Goal: Information Seeking & Learning: Learn about a topic

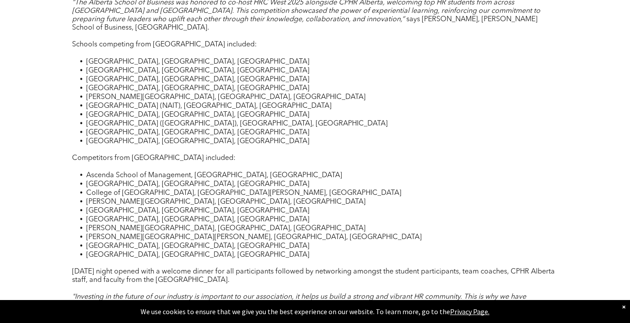
scroll to position [579, 0]
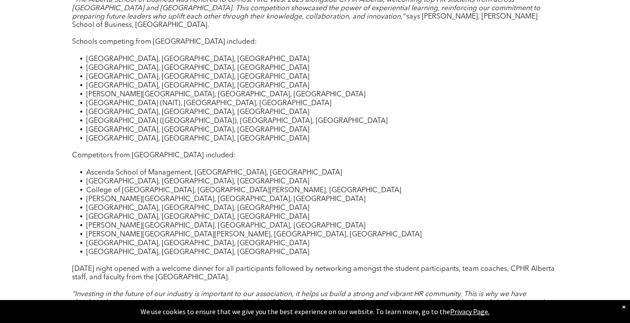
click at [178, 231] on span "[PERSON_NAME][GEOGRAPHIC_DATA][PERSON_NAME], [GEOGRAPHIC_DATA], [GEOGRAPHIC_DAT…" at bounding box center [254, 234] width 336 height 7
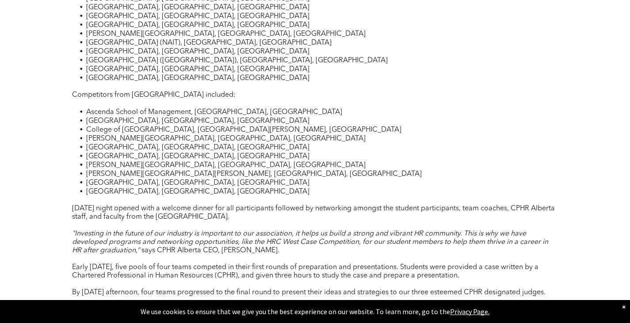
scroll to position [643, 0]
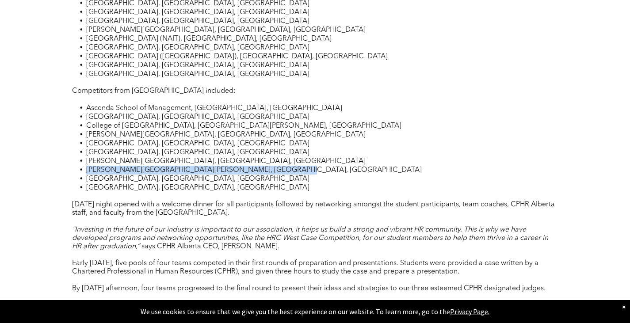
drag, startPoint x: 87, startPoint y: 144, endPoint x: 274, endPoint y: 142, distance: 187.4
click at [274, 166] on li "[PERSON_NAME][GEOGRAPHIC_DATA][PERSON_NAME], [GEOGRAPHIC_DATA], [GEOGRAPHIC_DAT…" at bounding box center [322, 170] width 472 height 9
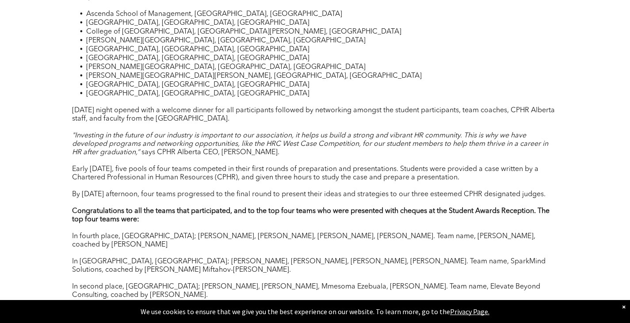
scroll to position [738, 0]
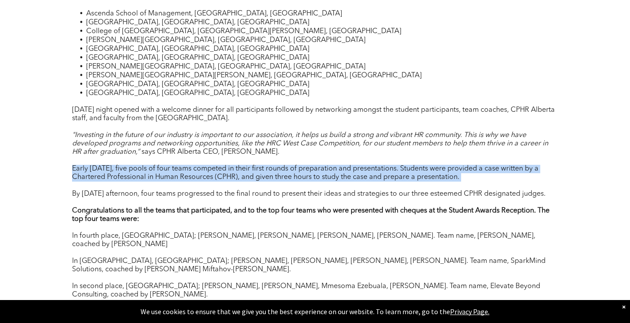
drag, startPoint x: 74, startPoint y: 144, endPoint x: 539, endPoint y: 158, distance: 465.7
click at [539, 158] on div "These students participated in a classroom learning competition dedicated to HR…" at bounding box center [315, 206] width 486 height 893
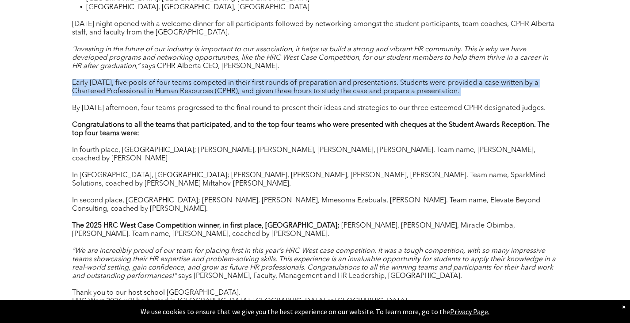
scroll to position [823, 0]
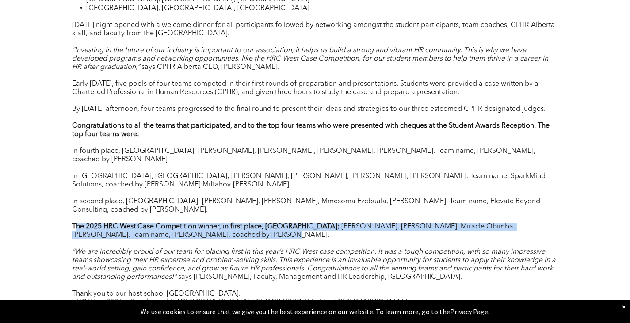
drag, startPoint x: 74, startPoint y: 193, endPoint x: 419, endPoint y: 200, distance: 345.3
click at [419, 223] on p "The 2025 HRC West Case Competition winner, in first place, [GEOGRAPHIC_DATA]; […" at bounding box center [315, 231] width 486 height 17
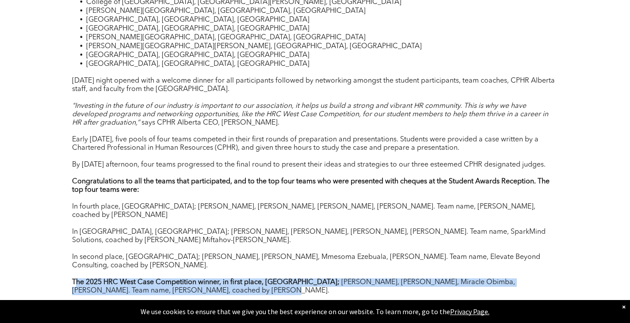
scroll to position [767, 0]
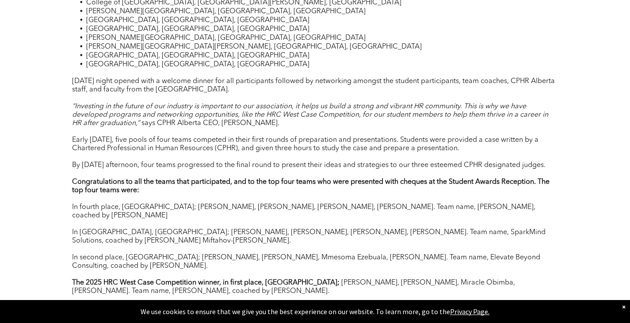
click at [287, 170] on p at bounding box center [315, 174] width 486 height 8
drag, startPoint x: 73, startPoint y: 139, endPoint x: 558, endPoint y: 140, distance: 484.9
click at [558, 140] on div "On [DATE] and [DATE], CPHR Alberta, along with our partners at CPHR BC & Yukon,…" at bounding box center [315, 177] width 530 height 1060
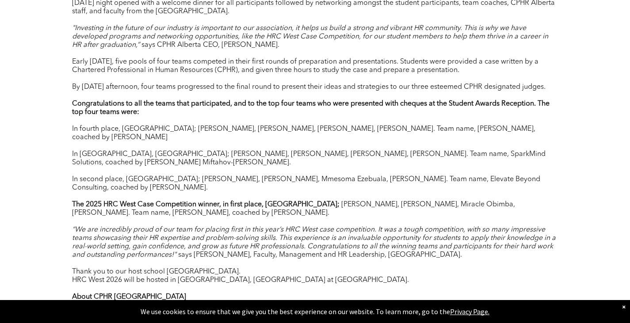
scroll to position [918, 0]
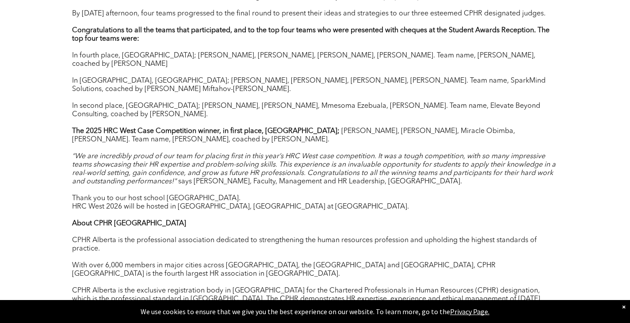
click at [159, 195] on span "Thank you to our host school [GEOGRAPHIC_DATA]." at bounding box center [156, 198] width 168 height 7
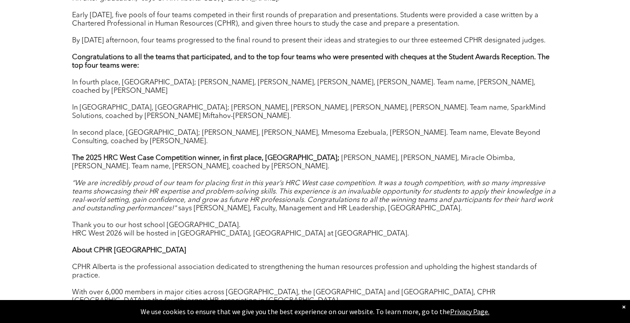
scroll to position [892, 0]
drag, startPoint x: 263, startPoint y: 124, endPoint x: 315, endPoint y: 127, distance: 51.8
click at [315, 154] on strong "The 2025 HRC West Case Competition winner, in first place, [GEOGRAPHIC_DATA];" at bounding box center [205, 157] width 267 height 7
click at [313, 179] on span "“We are incredibly proud of our team for placing first in this year’s HRC West …" at bounding box center [314, 195] width 484 height 32
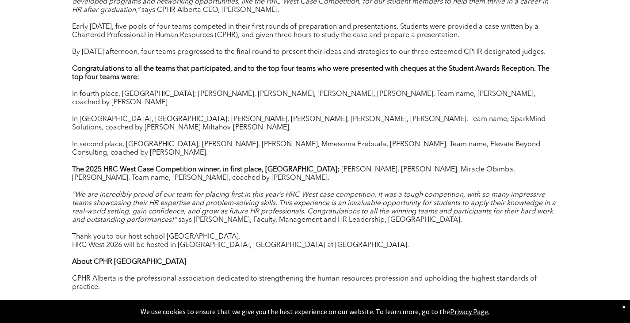
scroll to position [880, 0]
drag, startPoint x: 109, startPoint y: 145, endPoint x: 252, endPoint y: 152, distance: 142.9
click at [252, 152] on div "These students participated in a classroom learning competition dedicated to HR…" at bounding box center [315, 63] width 486 height 893
click at [180, 182] on p at bounding box center [315, 186] width 486 height 8
drag, startPoint x: 150, startPoint y: 142, endPoint x: 215, endPoint y: 141, distance: 65.0
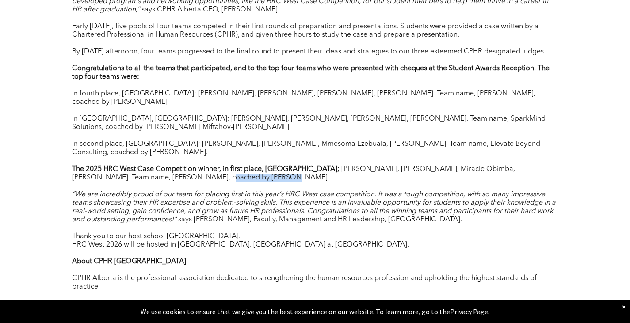
click at [215, 165] on p "The 2025 HRC West Case Competition winner, in first place, [GEOGRAPHIC_DATA]; […" at bounding box center [315, 173] width 486 height 17
copy span "[PERSON_NAME]."
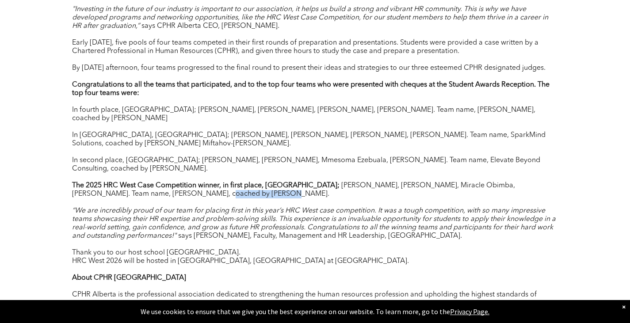
scroll to position [865, 0]
click at [153, 131] on span "In [GEOGRAPHIC_DATA], [GEOGRAPHIC_DATA]; [PERSON_NAME], [PERSON_NAME], [PERSON_…" at bounding box center [308, 138] width 473 height 15
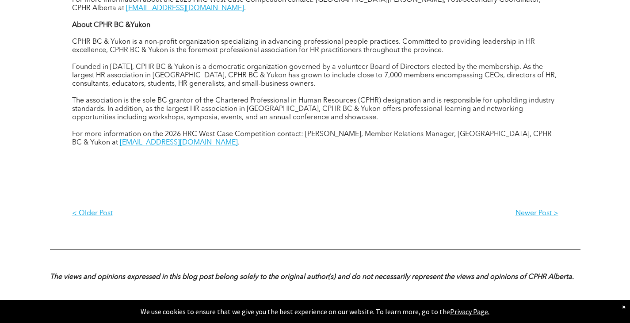
scroll to position [1248, 0]
